Goal: Find specific page/section: Find specific page/section

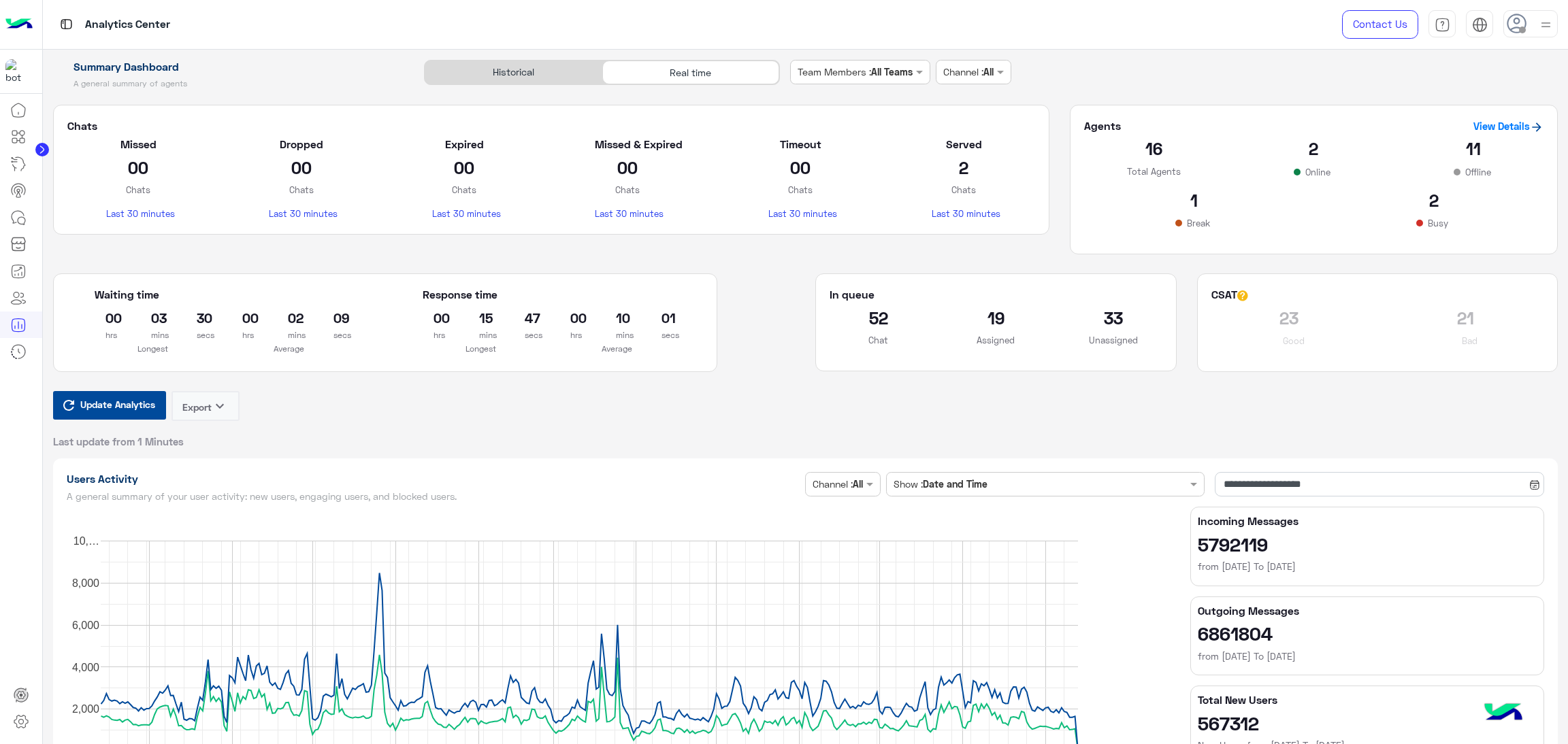
click at [130, 401] on span "Update Analytics" at bounding box center [118, 404] width 82 height 18
click at [130, 541] on rect "A chart." at bounding box center [589, 646] width 977 height 211
click at [110, 410] on span "Update Analytics" at bounding box center [118, 404] width 82 height 18
click at [92, 406] on span "Update Analytics" at bounding box center [118, 404] width 82 height 18
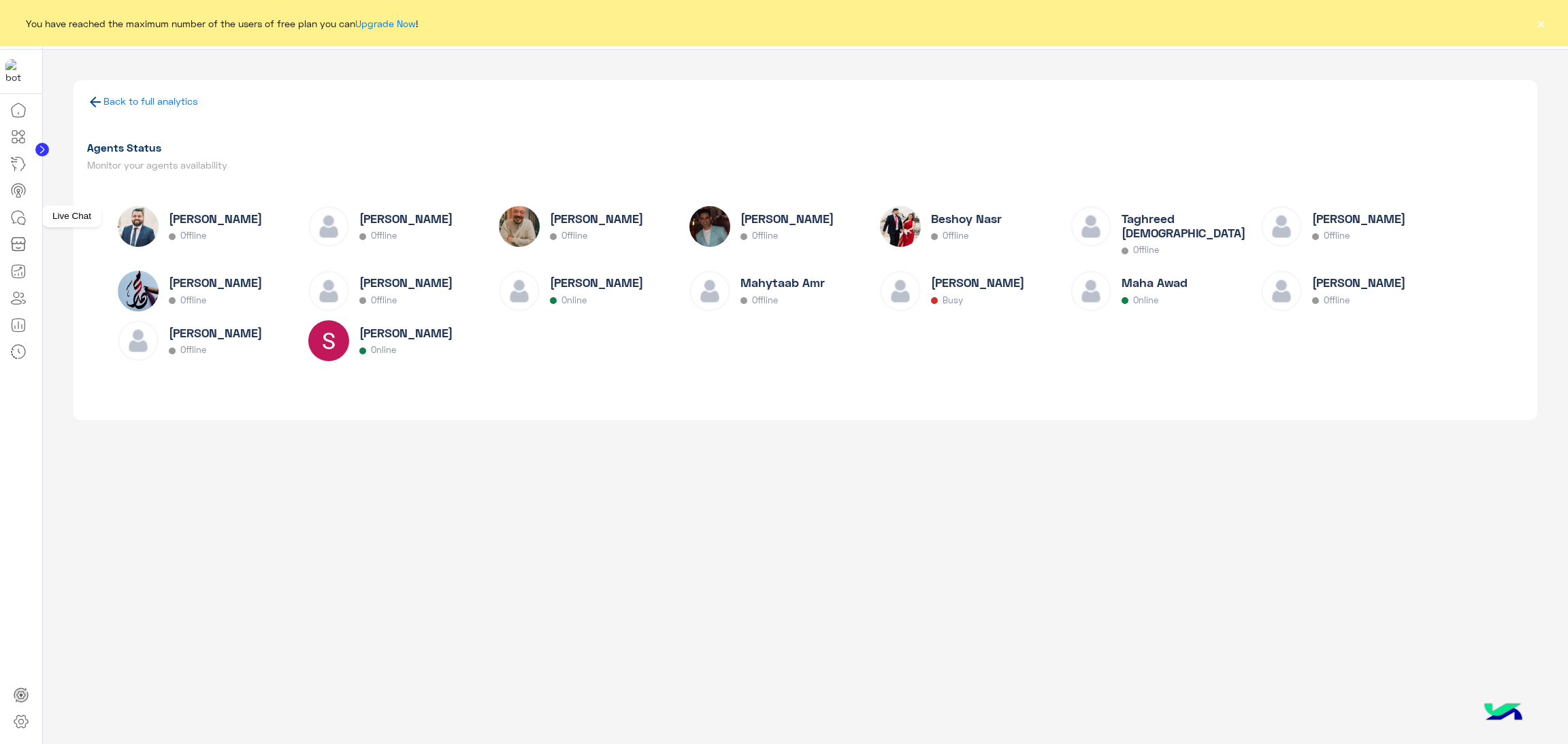
click at [21, 213] on icon at bounding box center [18, 217] width 16 height 16
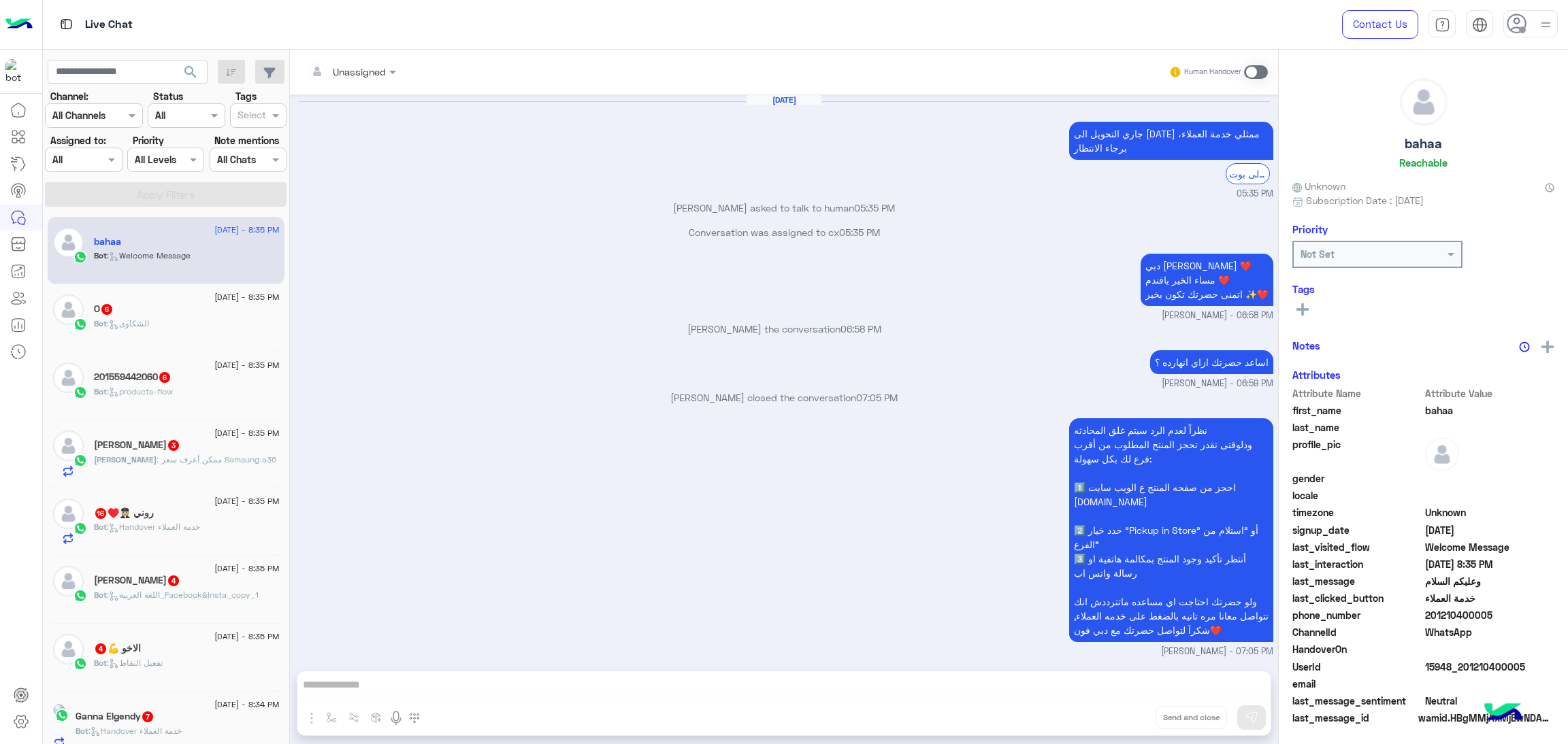
scroll to position [2117, 0]
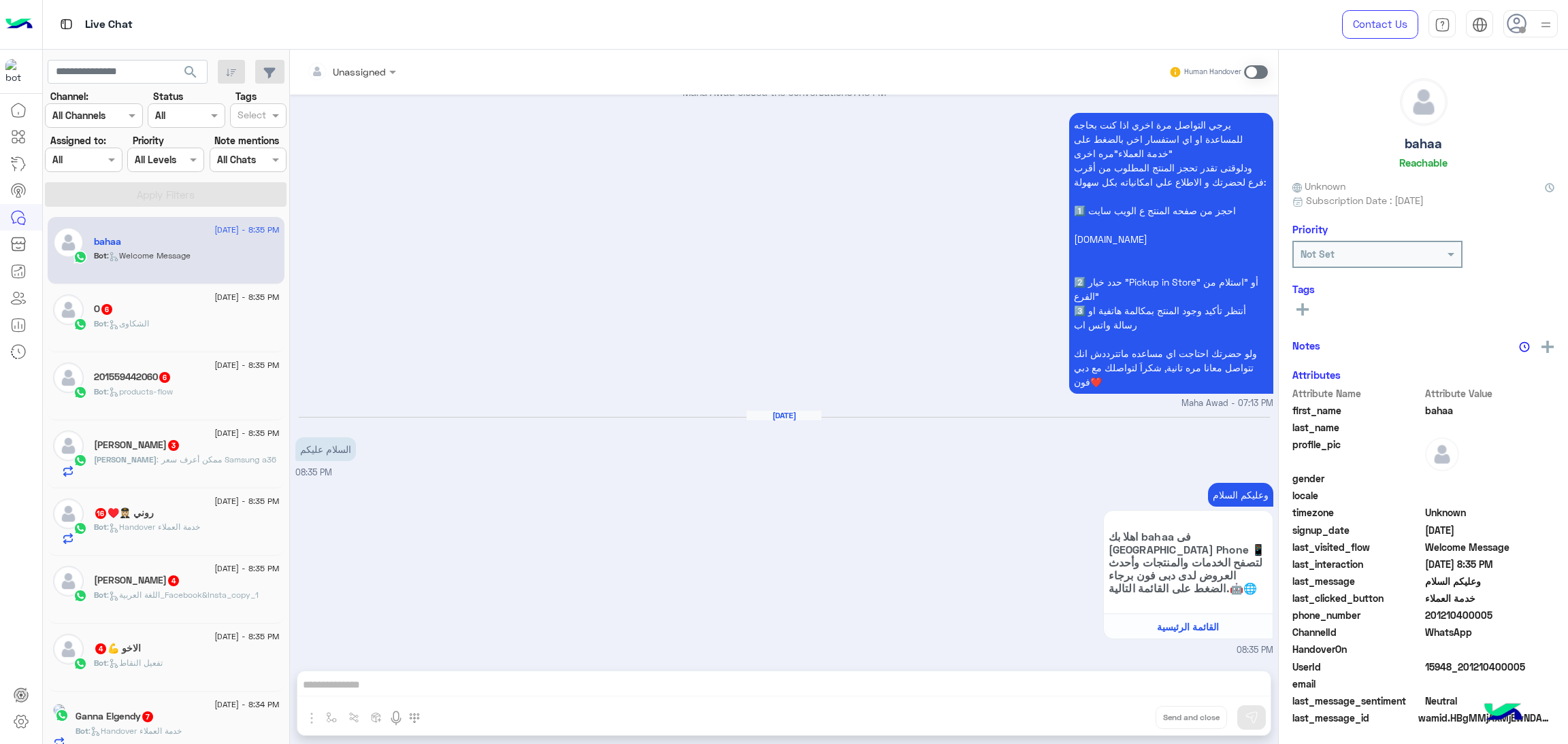
click at [72, 164] on input "text" at bounding box center [68, 160] width 31 height 15
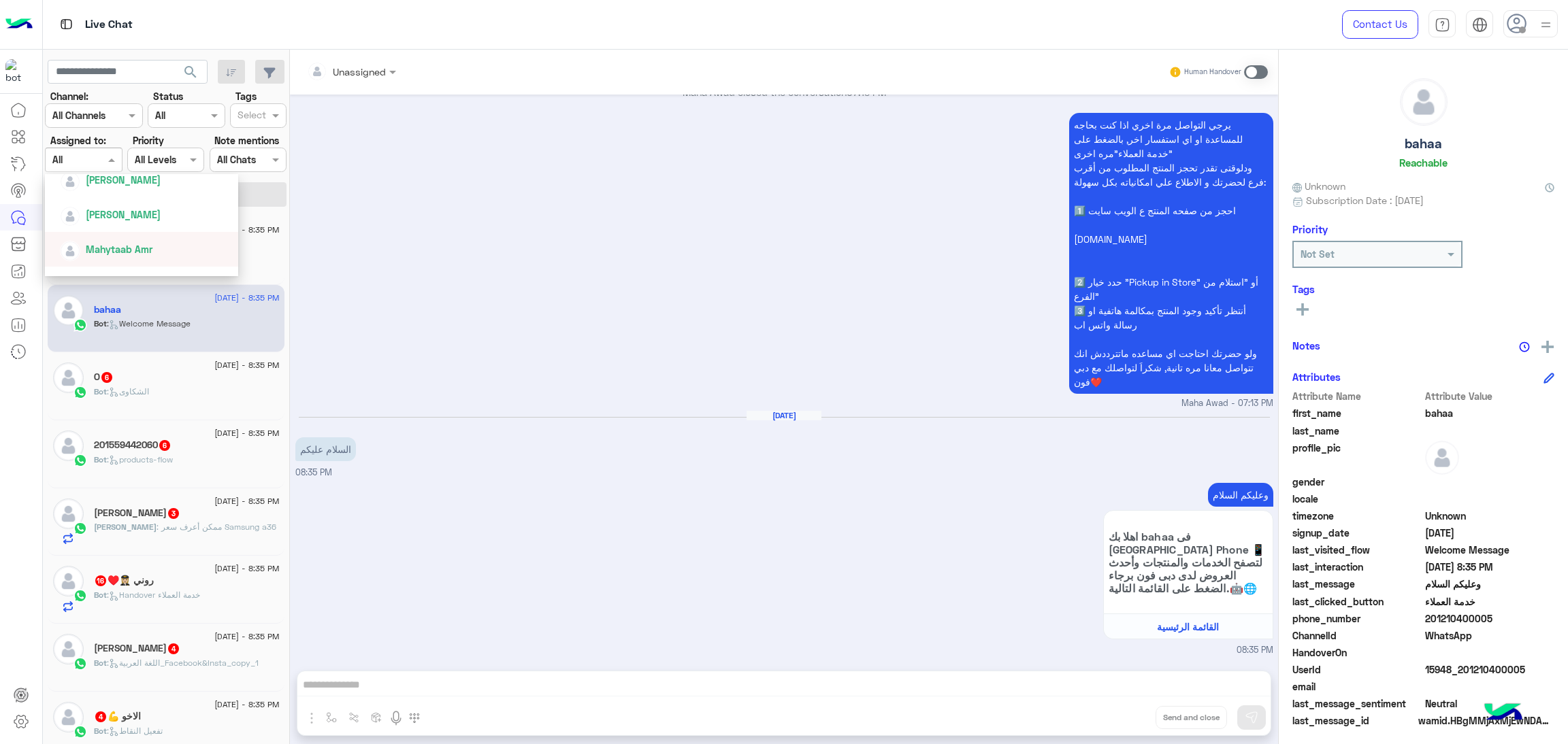
scroll to position [305, 0]
click at [141, 244] on span "[PERSON_NAME]" at bounding box center [123, 249] width 75 height 12
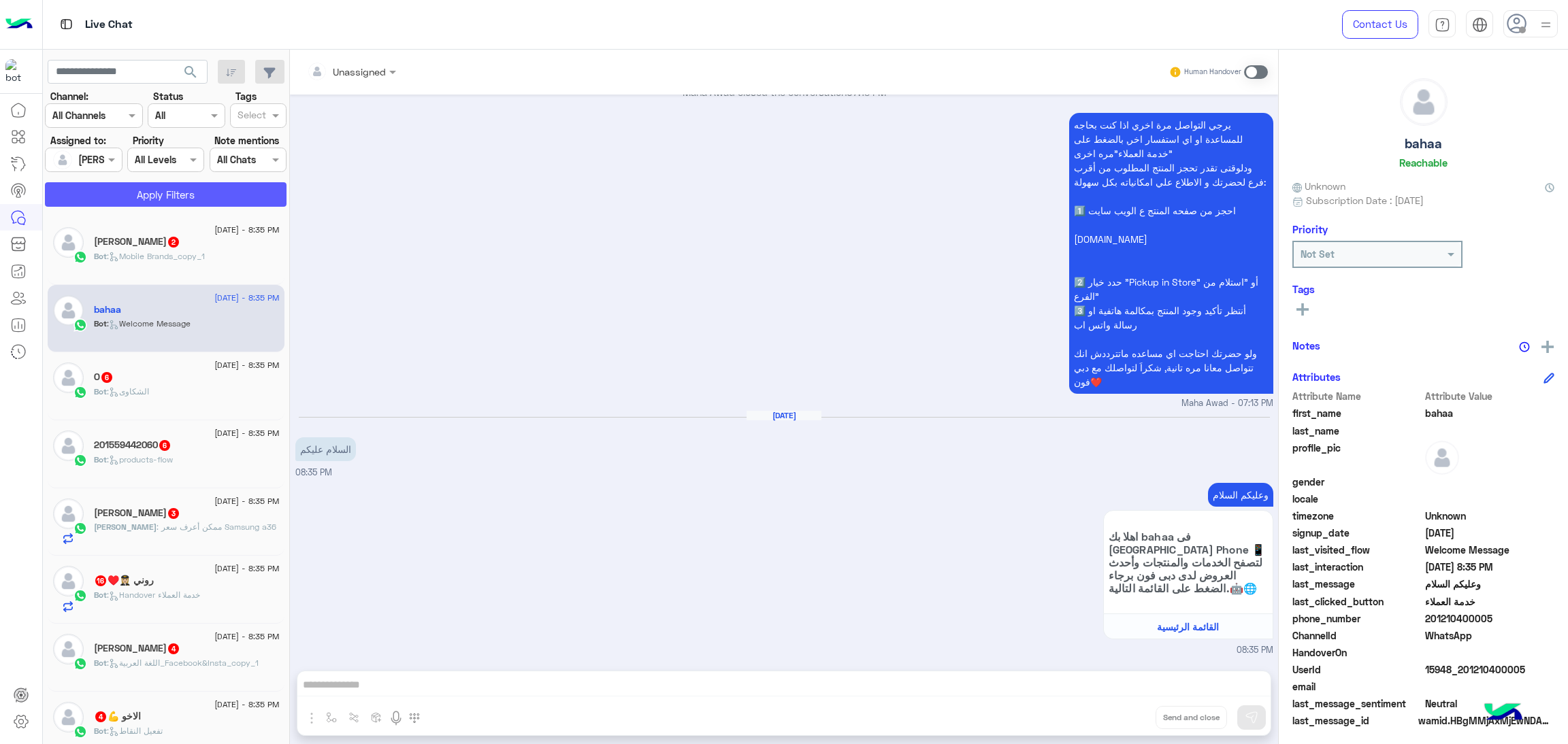
click at [174, 188] on button "Apply Filters" at bounding box center [165, 194] width 242 height 24
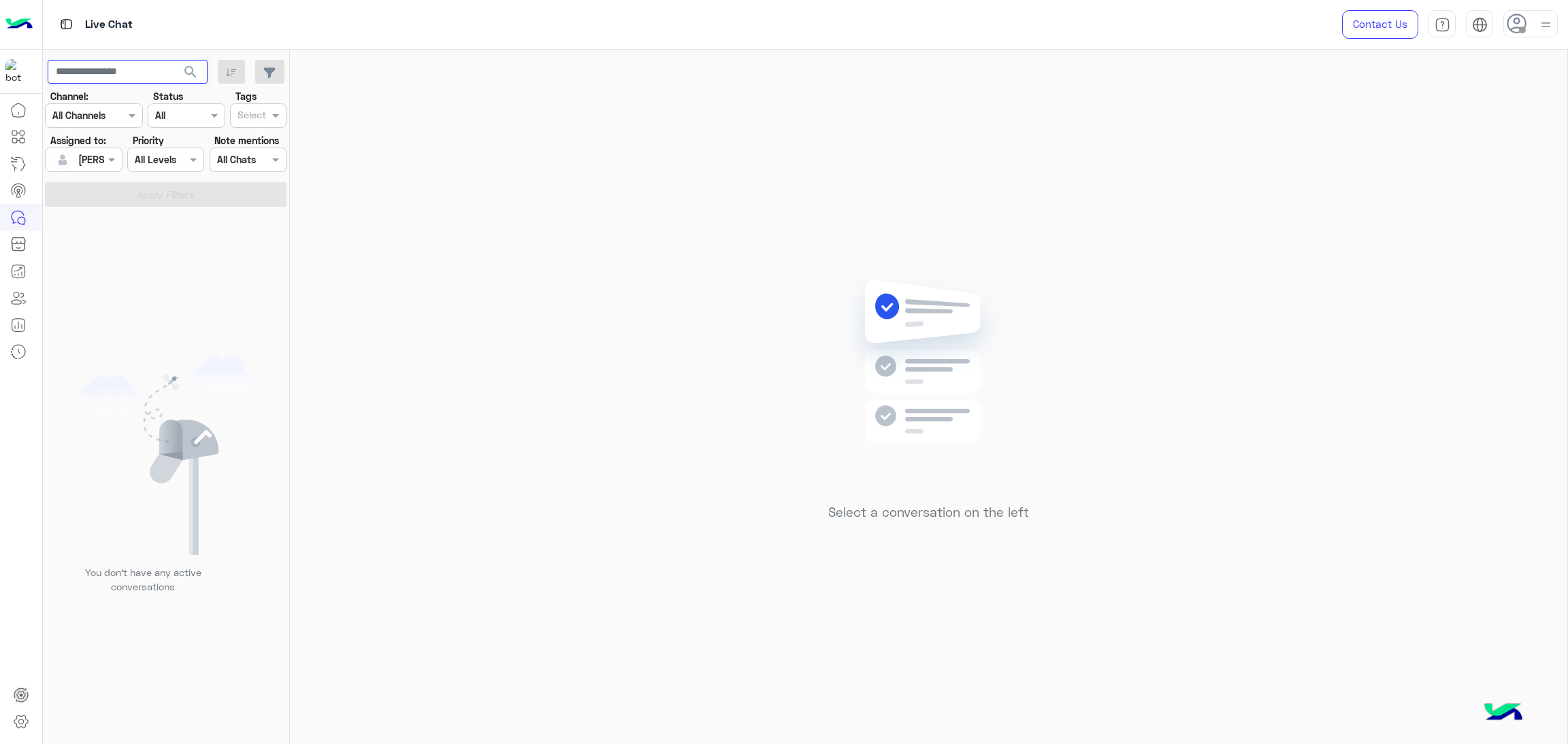
click at [135, 80] on input "text" at bounding box center [127, 72] width 160 height 24
click at [174, 60] on button "search" at bounding box center [191, 75] width 34 height 29
click at [138, 69] on input "text" at bounding box center [127, 72] width 160 height 24
click at [174, 60] on button "search" at bounding box center [191, 75] width 34 height 29
click at [72, 175] on section "Channel: Channel All Channels Status Channel All Tags Select Assigned to: Assig…" at bounding box center [167, 148] width 227 height 118
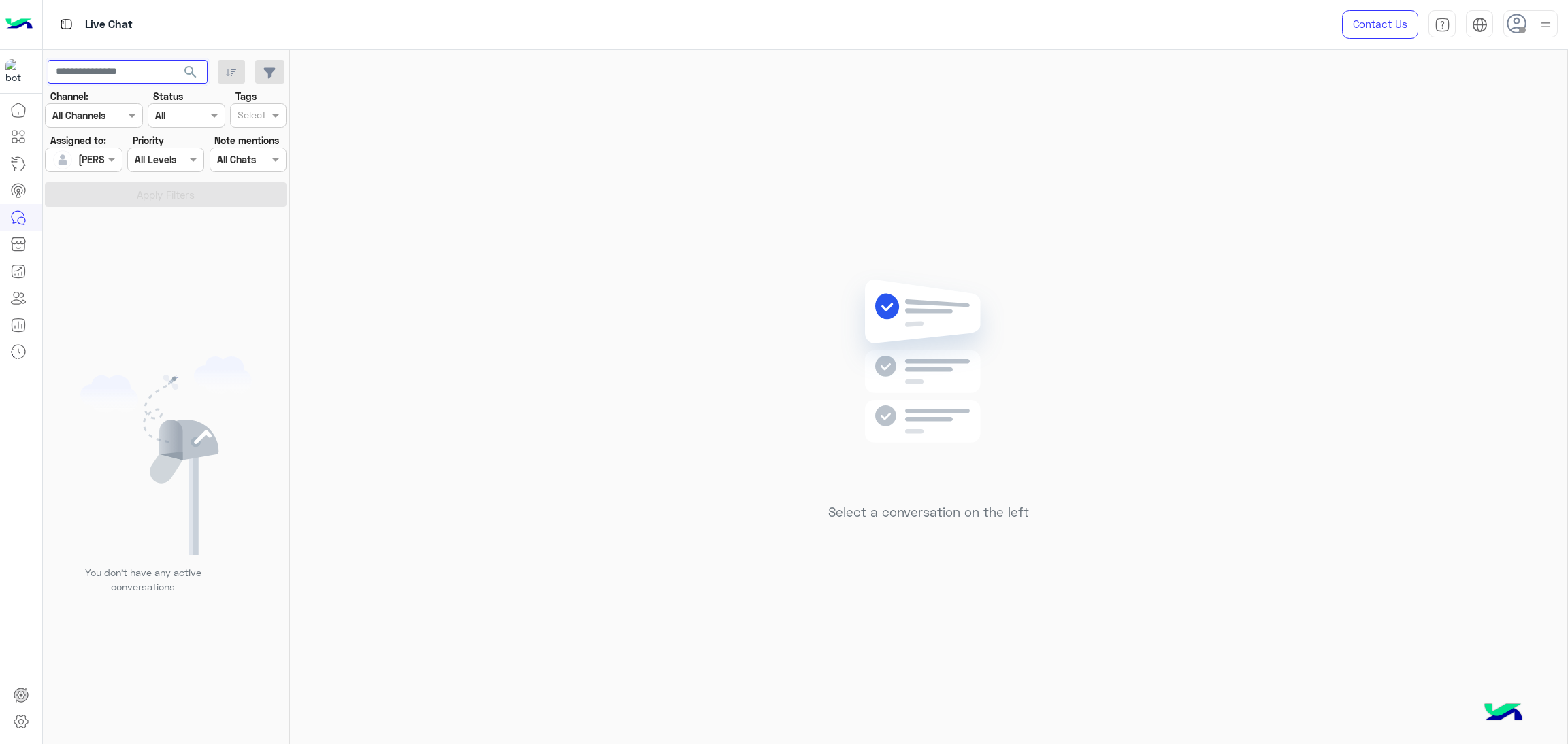
click at [124, 72] on input "text" at bounding box center [127, 72] width 160 height 24
click at [174, 60] on button "search" at bounding box center [191, 75] width 34 height 29
click at [96, 152] on div at bounding box center [83, 159] width 75 height 15
click at [319, 230] on div "Select a conversation on the left" at bounding box center [928, 399] width 1277 height 700
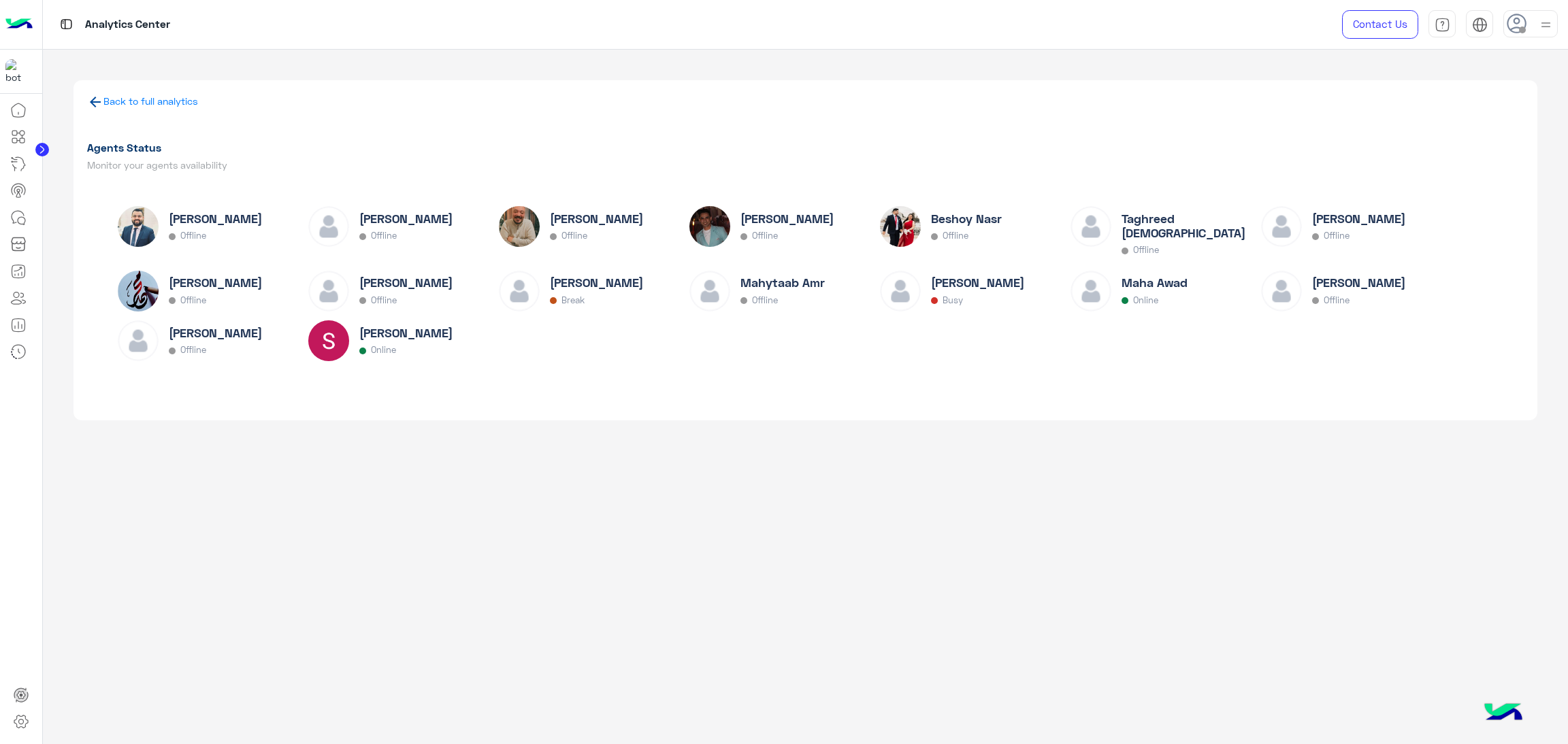
click at [944, 296] on p "Busy" at bounding box center [953, 301] width 20 height 10
drag, startPoint x: 944, startPoint y: 296, endPoint x: 941, endPoint y: 271, distance: 25.2
click at [941, 271] on div "Kareem Ahmed Busy" at bounding box center [975, 296] width 190 height 50
click at [930, 339] on div "Sameh Elewa Offline Mohamed Osman Offline Omar Mohamed Elmahdy Offline Mohamed …" at bounding box center [806, 288] width 1376 height 165
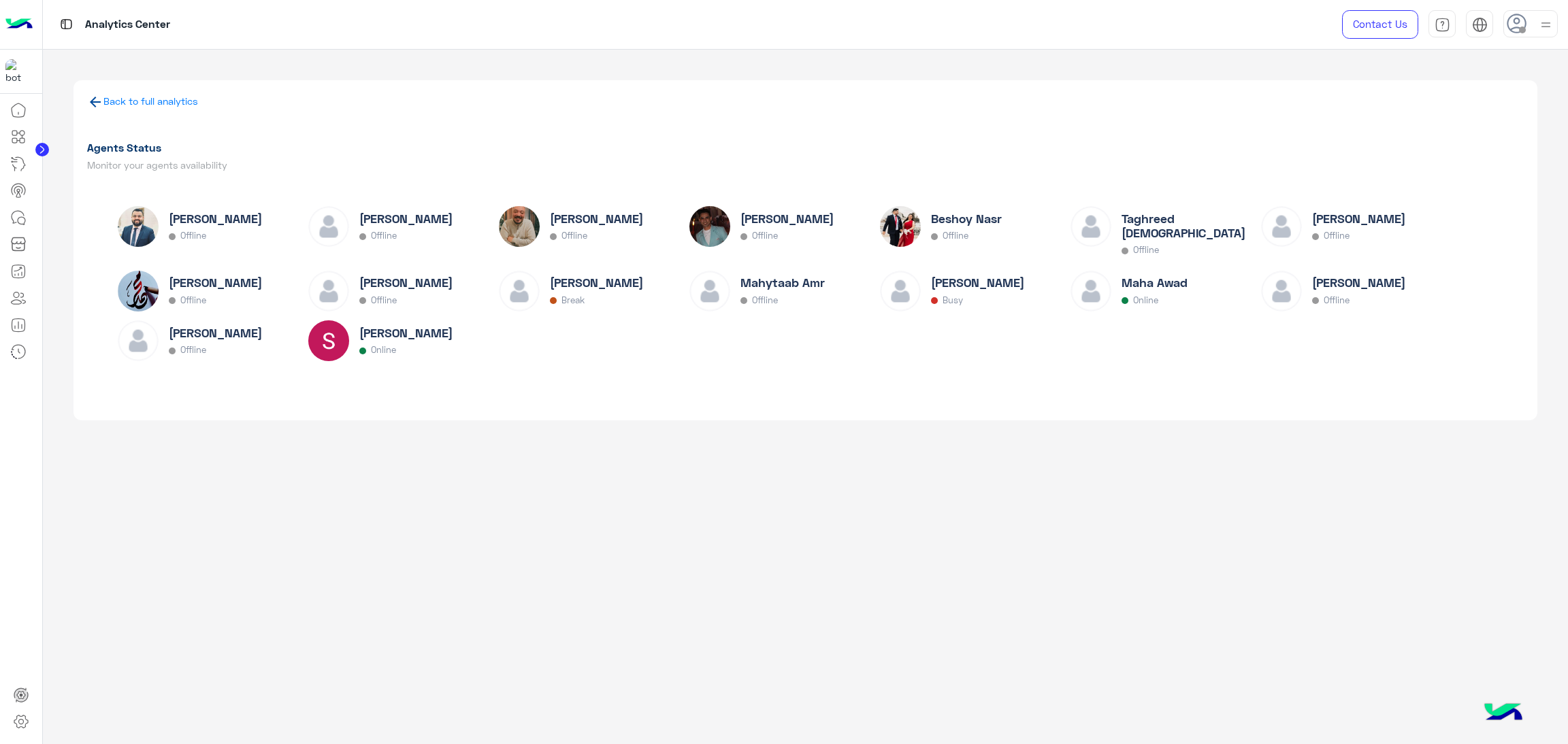
click at [570, 298] on p "Break" at bounding box center [573, 301] width 23 height 10
drag, startPoint x: 570, startPoint y: 298, endPoint x: 570, endPoint y: 279, distance: 19.0
click at [570, 279] on div "Raghad Sabry Break" at bounding box center [596, 296] width 93 height 40
click at [570, 320] on div "Sameh Elewa Offline Mohamed Osman Offline Omar Mohamed Elmahdy Offline Mohamed …" at bounding box center [806, 288] width 1376 height 165
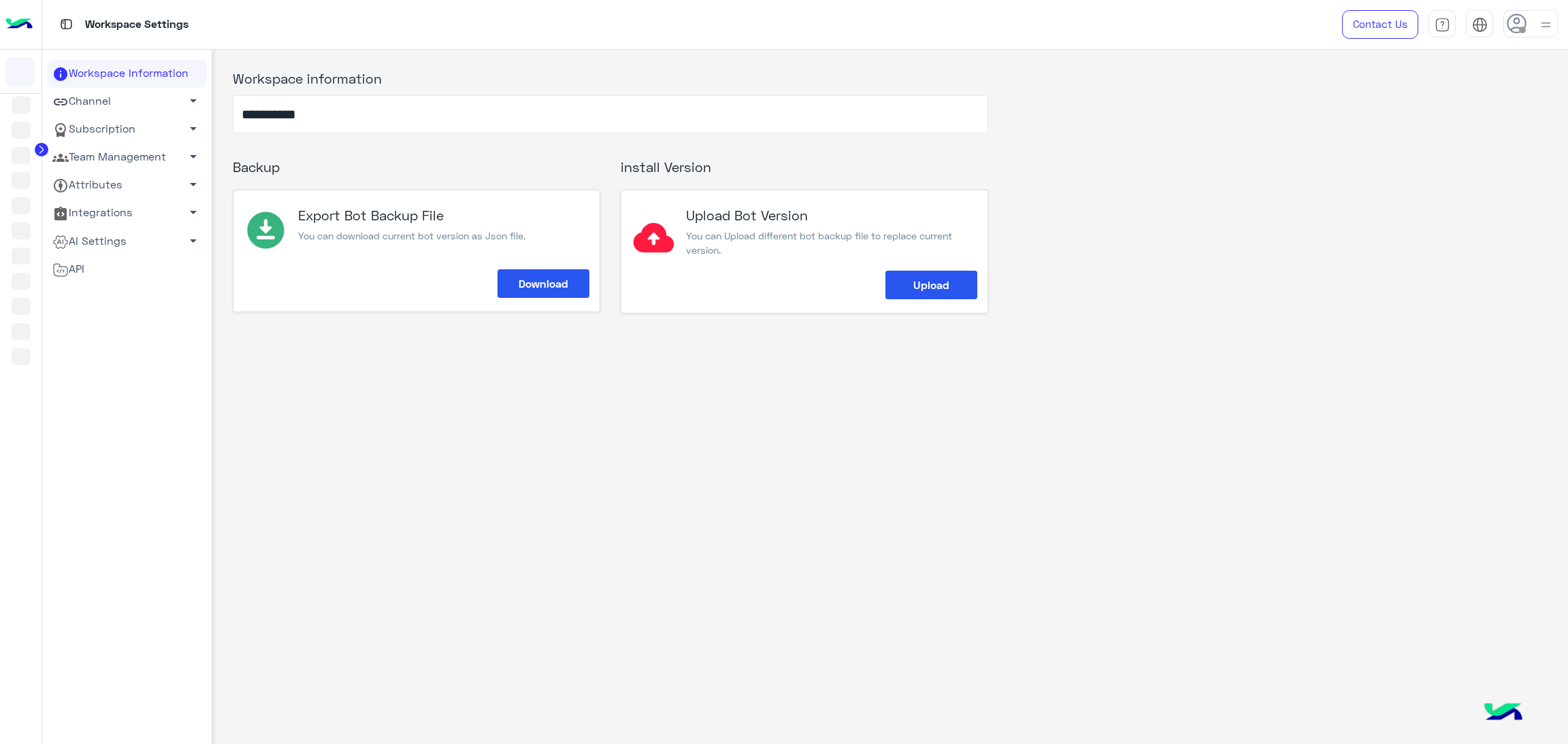
click at [141, 156] on link "Team Management arrow_drop_down" at bounding box center [127, 157] width 160 height 28
click at [127, 146] on link "Team Management arrow_drop_up" at bounding box center [127, 157] width 160 height 28
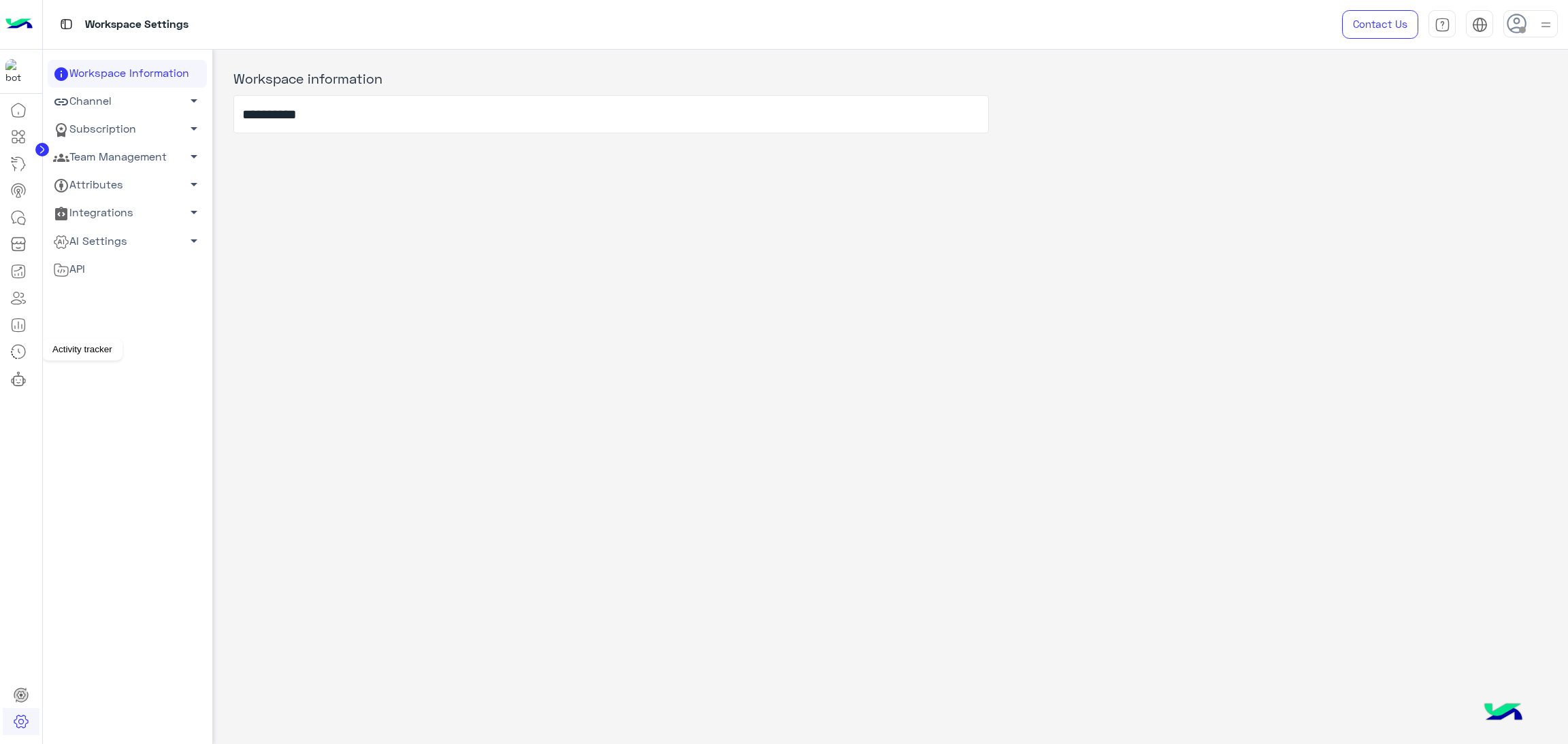
click at [15, 352] on icon at bounding box center [18, 352] width 16 height 16
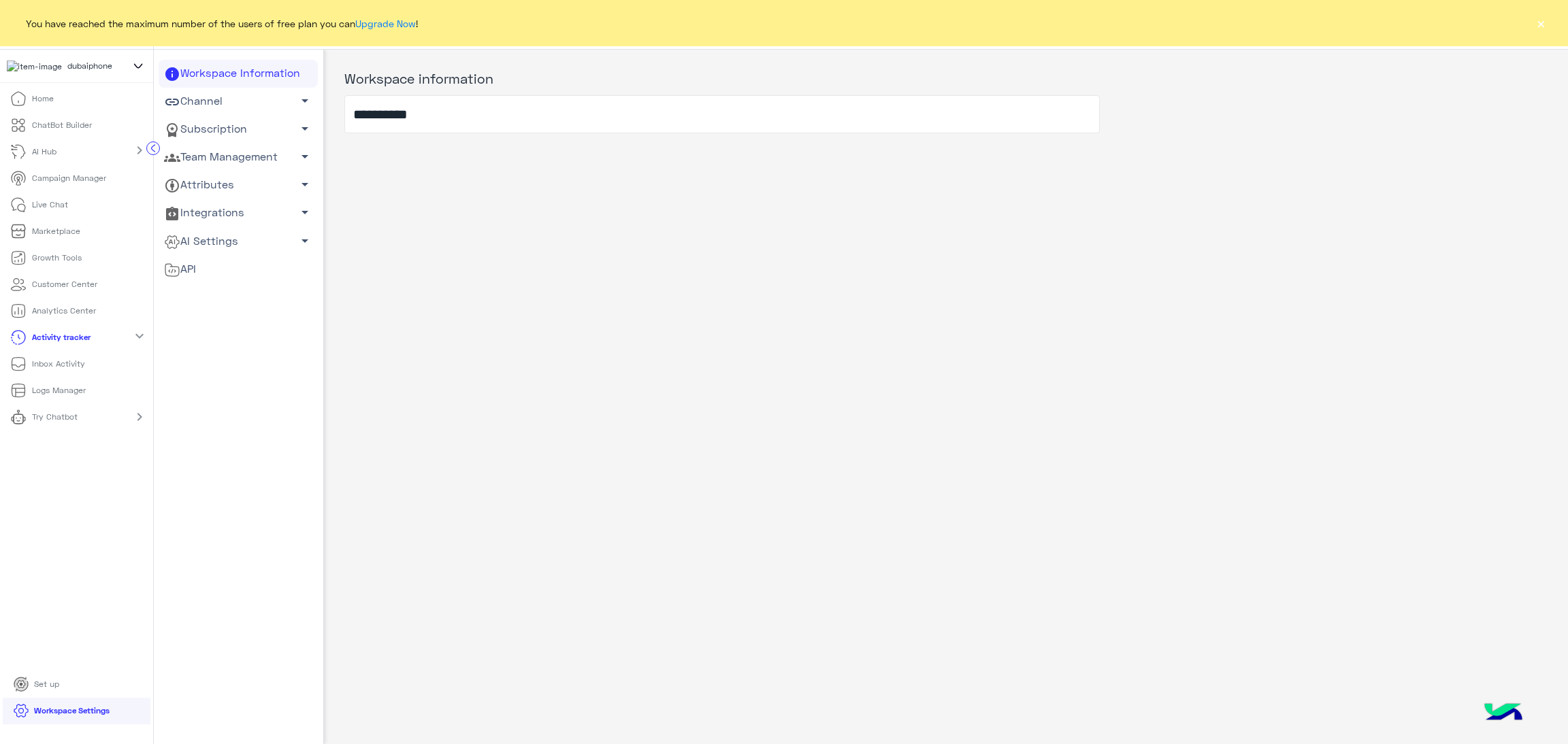
click at [230, 157] on link "Team Management arrow_drop_down" at bounding box center [239, 157] width 160 height 28
click at [72, 392] on p "Logs Manager" at bounding box center [59, 390] width 53 height 12
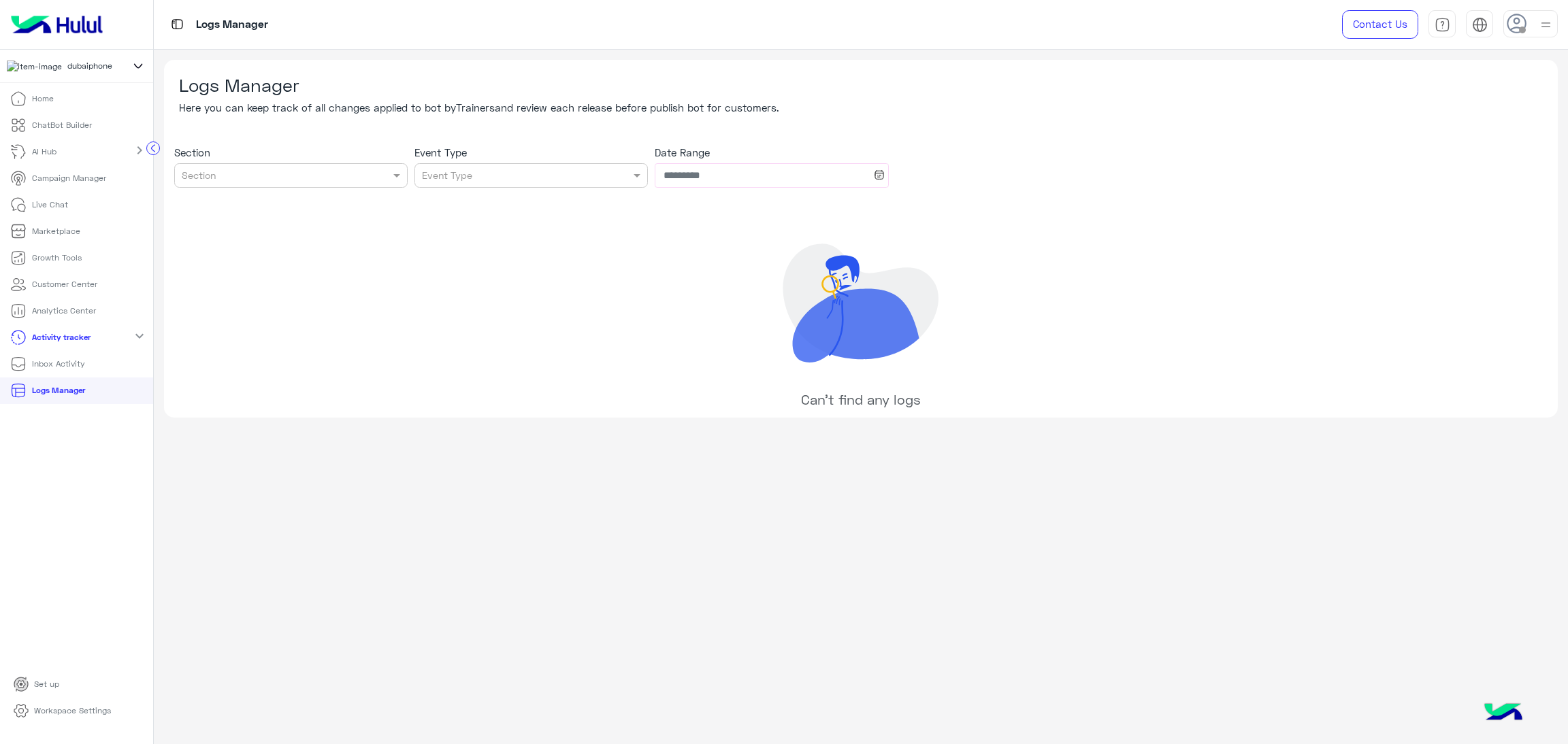
type input "**********"
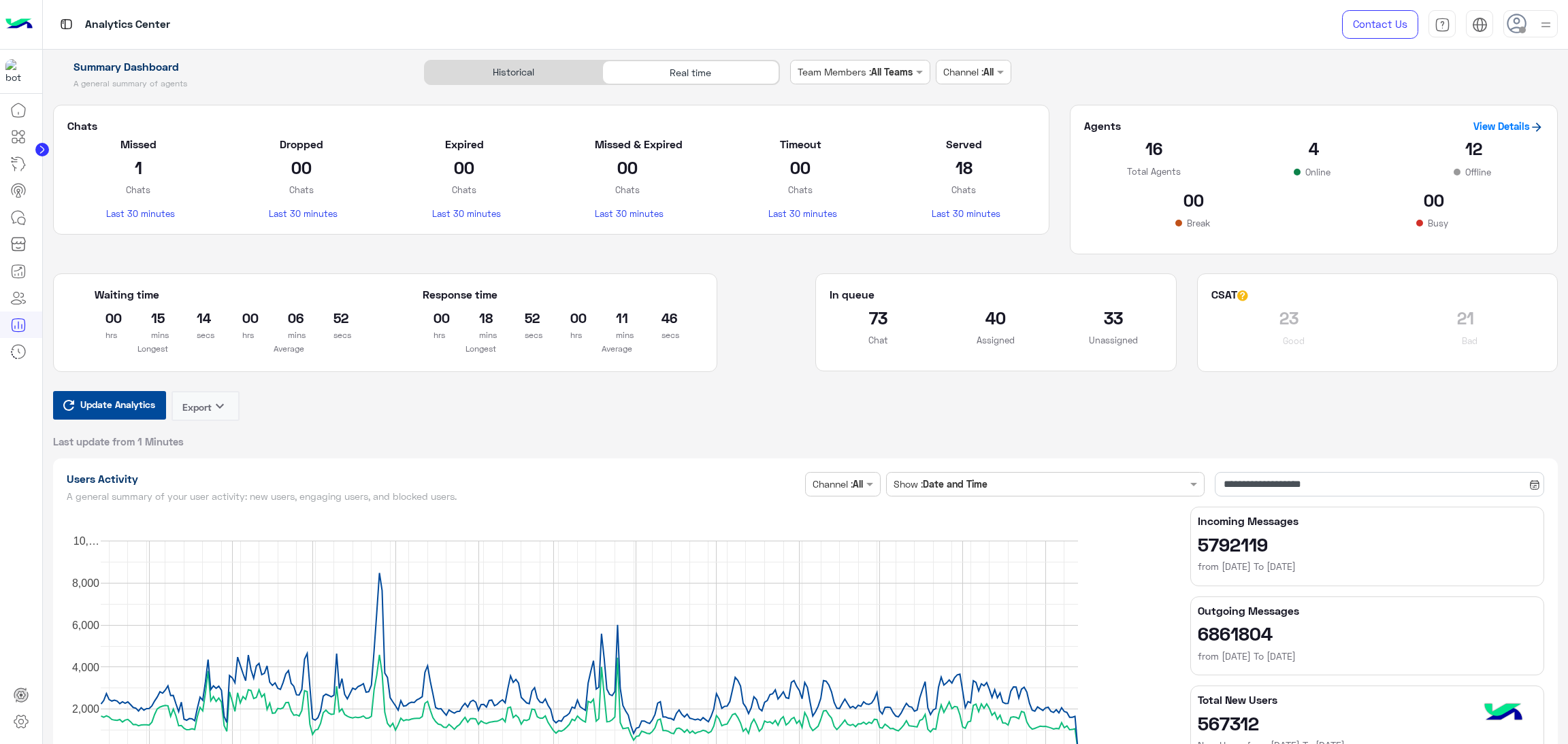
click at [116, 404] on span "Update Analytics" at bounding box center [118, 404] width 82 height 18
click at [146, 399] on span "Update Analytics" at bounding box center [118, 404] width 82 height 18
